Goal: Transaction & Acquisition: Purchase product/service

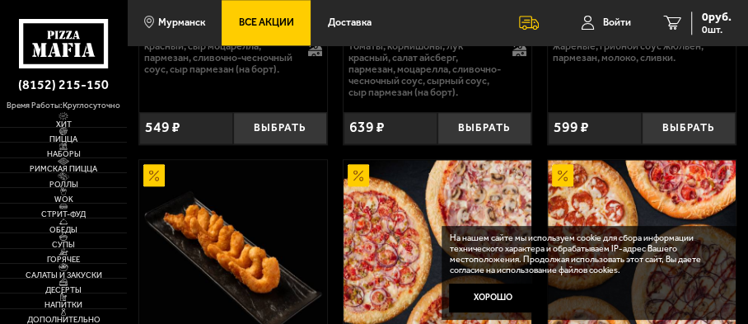
scroll to position [906, 0]
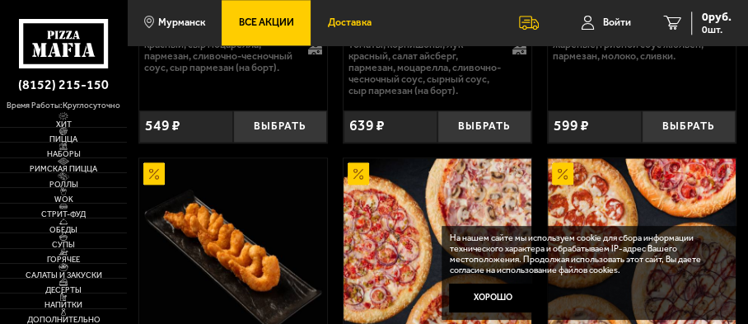
click at [338, 21] on span "Доставка" at bounding box center [350, 22] width 44 height 10
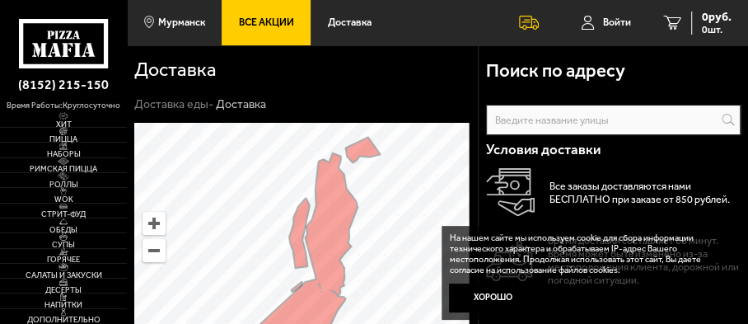
click at [239, 22] on span "Все Акции" at bounding box center [266, 22] width 55 height 10
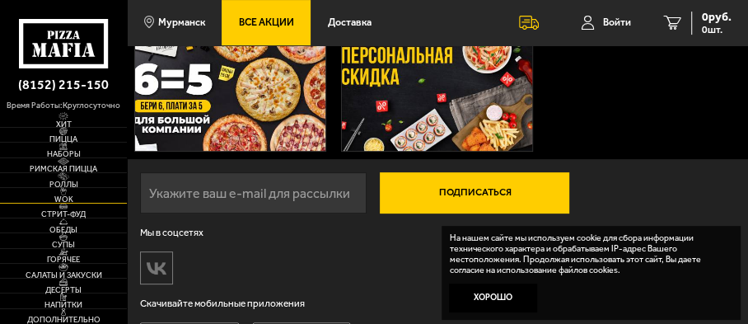
scroll to position [267, 0]
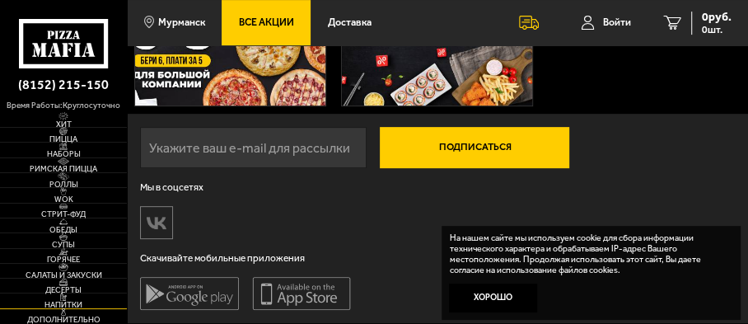
click at [51, 301] on span "Напитки" at bounding box center [63, 304] width 127 height 8
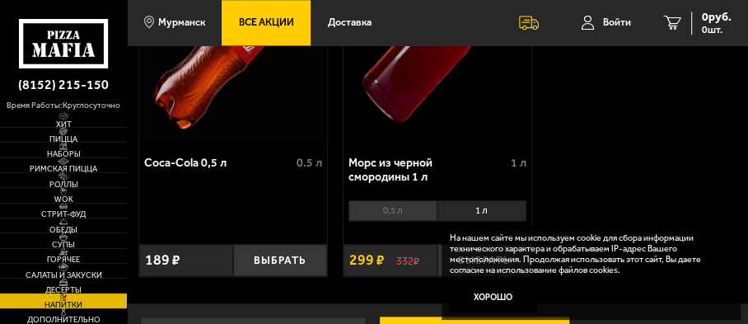
scroll to position [906, 0]
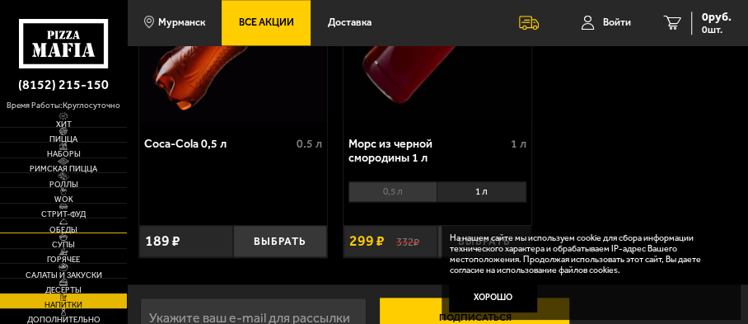
click at [58, 226] on span "Обеды" at bounding box center [63, 230] width 127 height 8
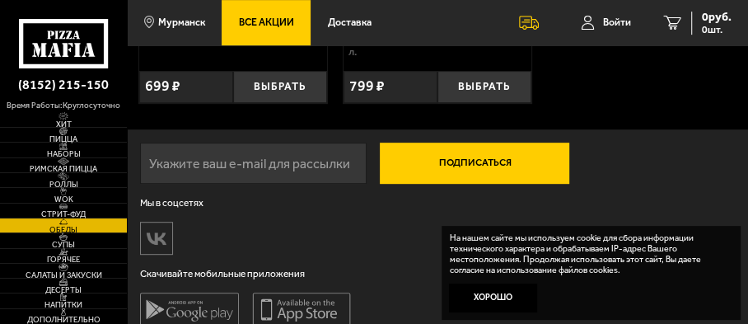
scroll to position [378, 0]
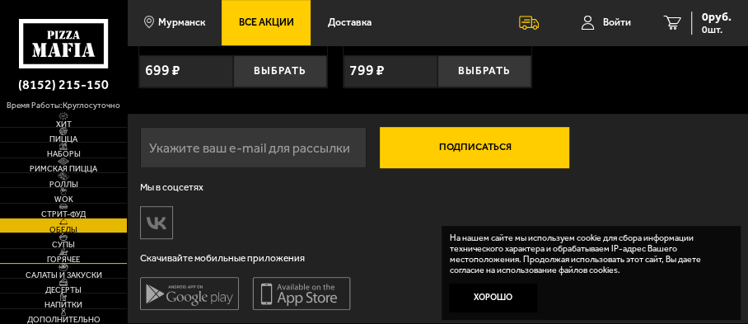
click at [54, 255] on span "Горячее" at bounding box center [63, 259] width 127 height 8
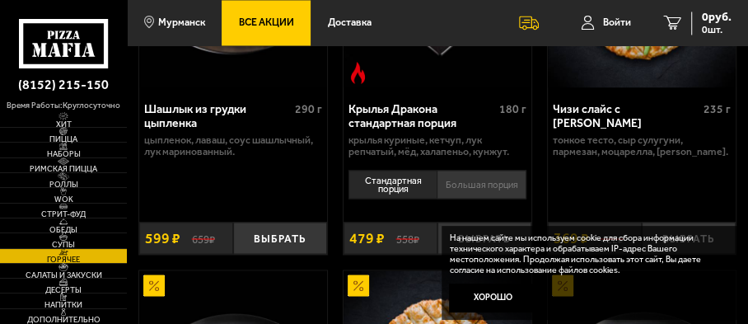
scroll to position [1399, 0]
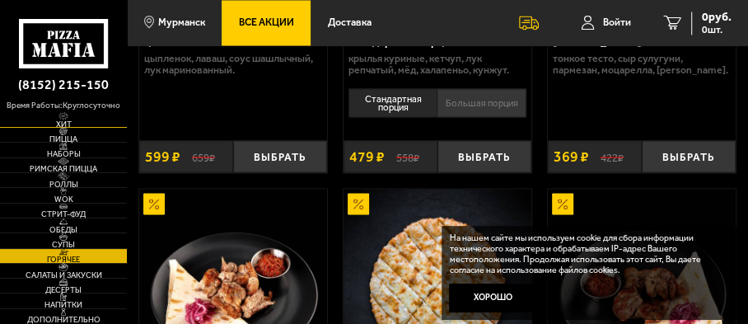
click at [61, 122] on span "Хит" at bounding box center [63, 124] width 127 height 8
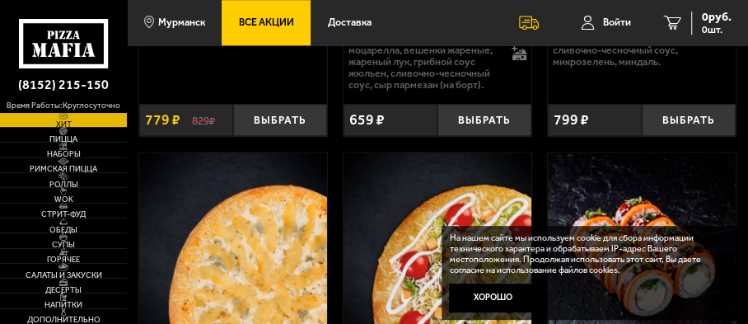
scroll to position [823, 0]
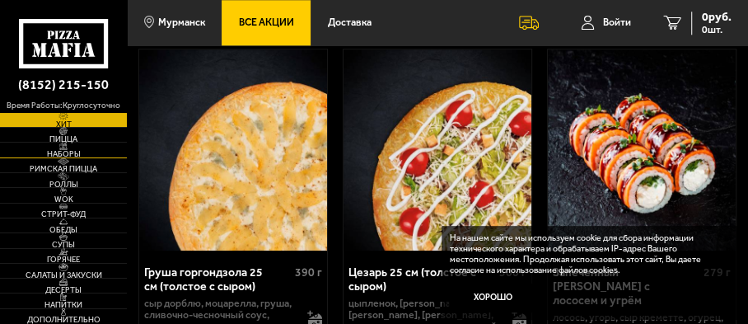
click at [63, 147] on img at bounding box center [64, 146] width 30 height 8
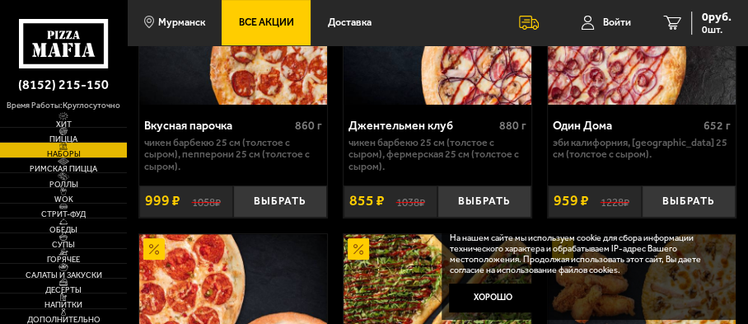
scroll to position [247, 0]
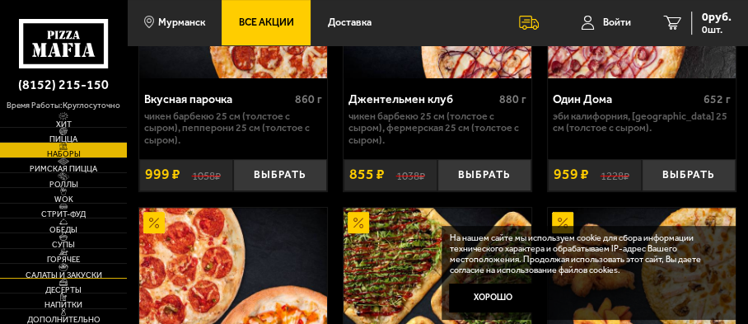
click at [53, 272] on span "Салаты и закуски" at bounding box center [63, 275] width 127 height 8
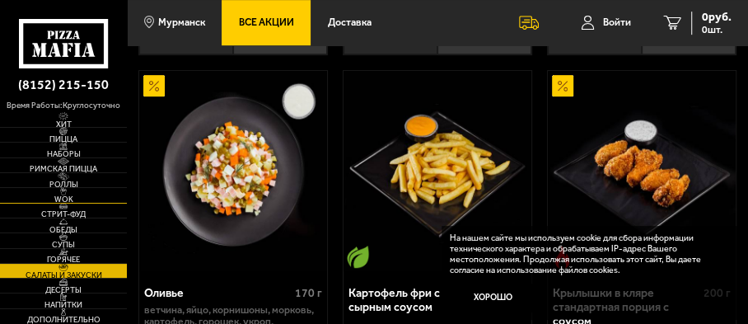
scroll to position [412, 0]
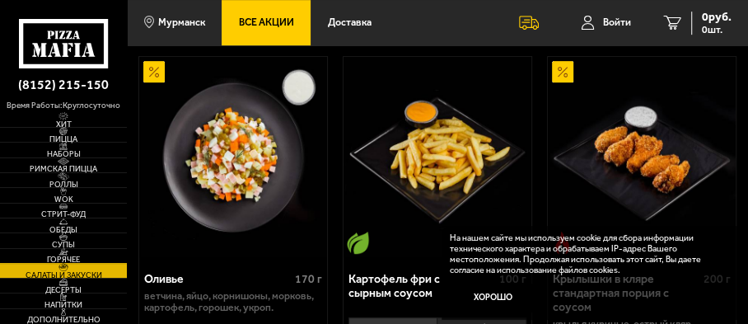
click at [58, 256] on span "Горячее" at bounding box center [63, 259] width 127 height 8
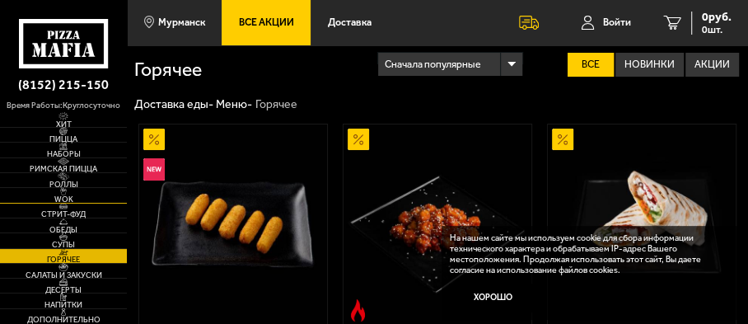
click at [60, 196] on span "WOK" at bounding box center [63, 199] width 127 height 8
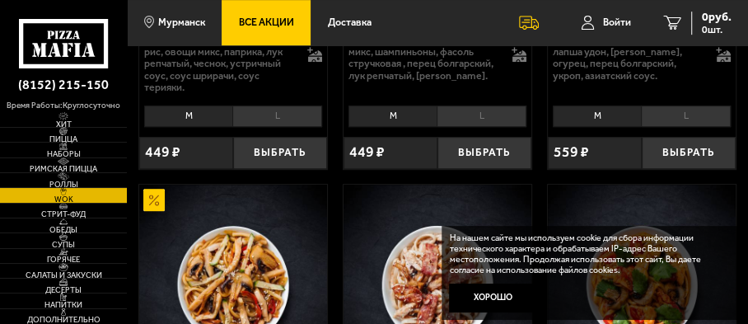
scroll to position [493, 0]
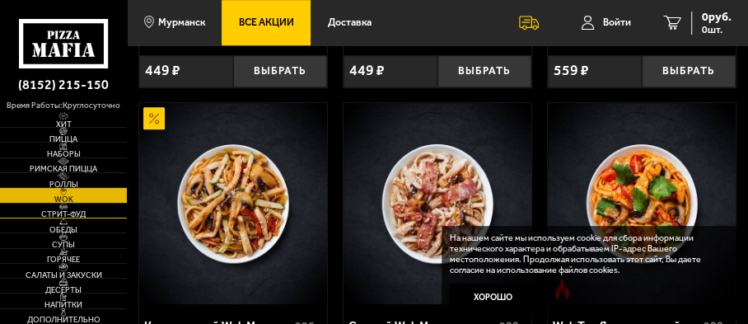
click at [65, 212] on span "Стрит-фуд" at bounding box center [63, 214] width 127 height 8
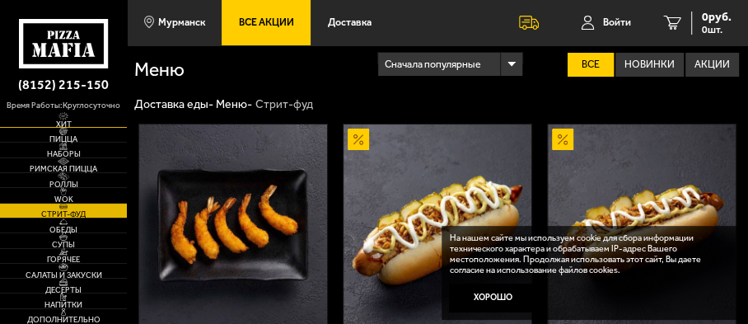
click at [58, 124] on span "Хит" at bounding box center [63, 124] width 127 height 8
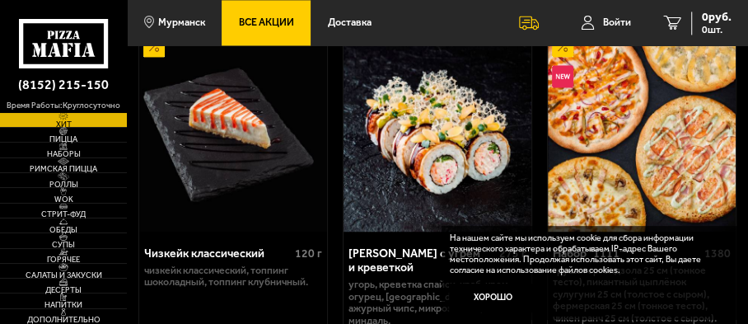
scroll to position [1234, 0]
